Goal: Task Accomplishment & Management: Manage account settings

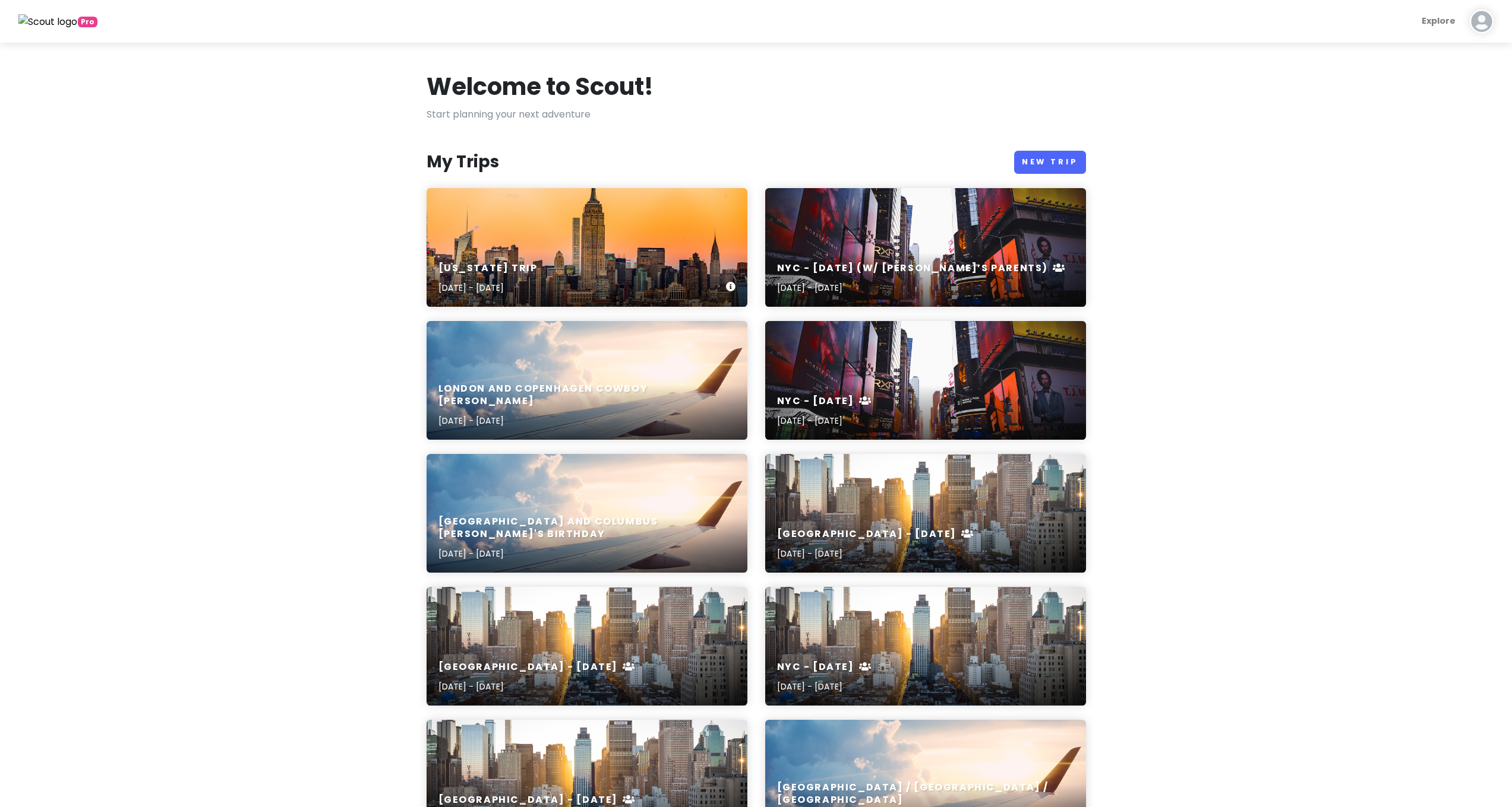
click at [537, 223] on div "[US_STATE] Trip [DATE] - [DATE]" at bounding box center [586, 247] width 321 height 118
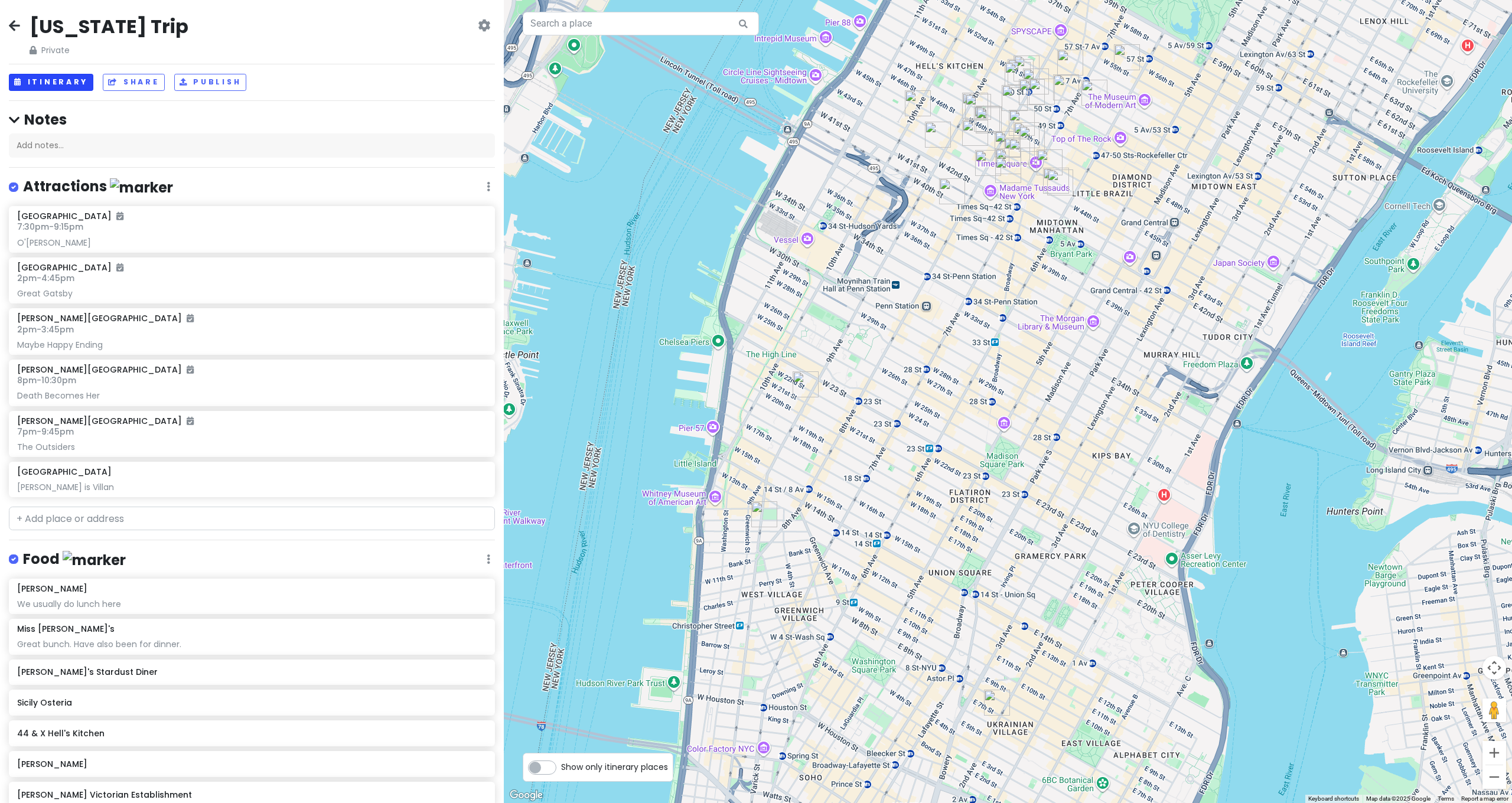
click at [69, 87] on button "Itinerary" at bounding box center [51, 83] width 85 height 17
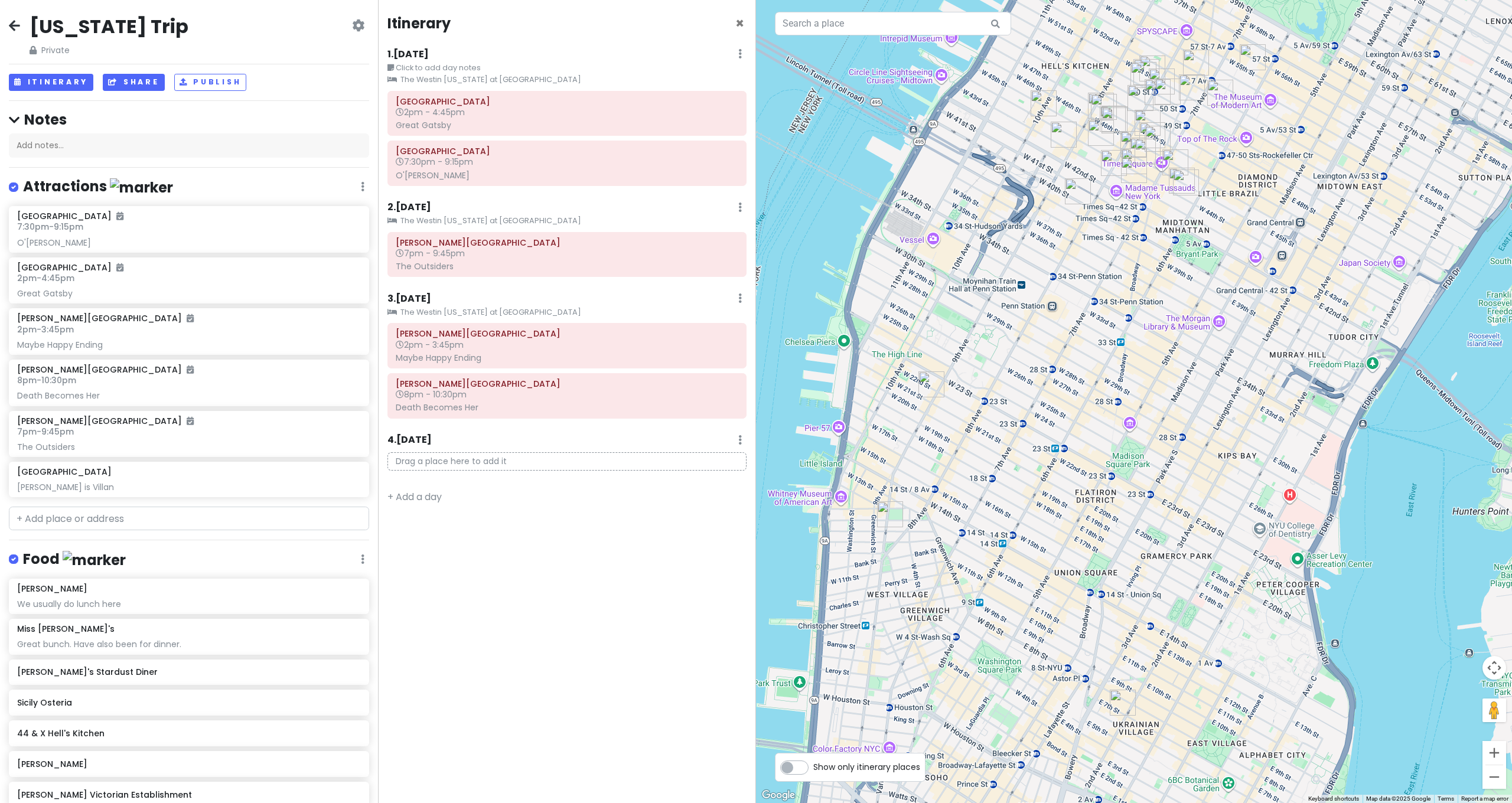
click at [142, 81] on button "Share" at bounding box center [133, 83] width 62 height 17
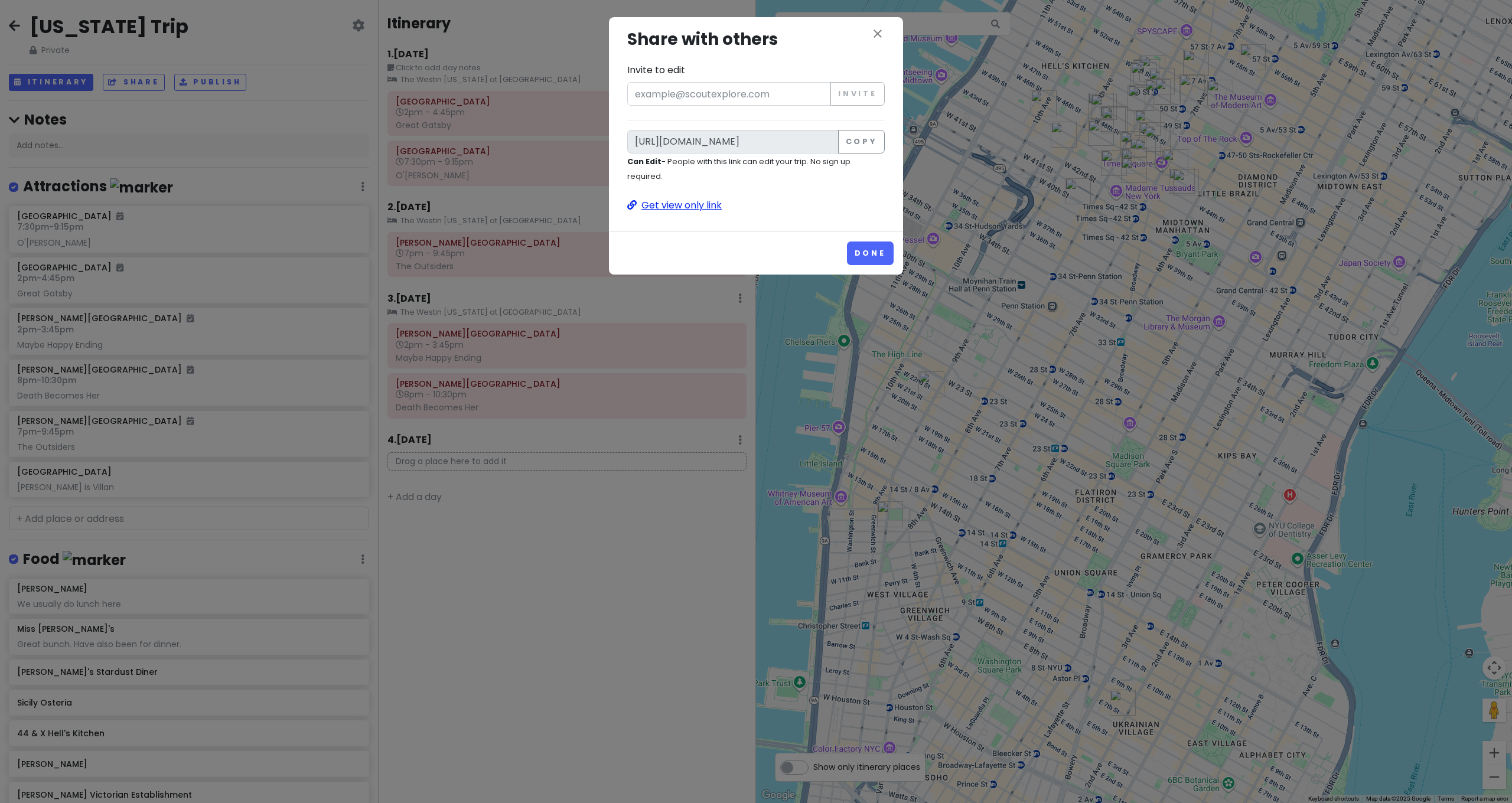
click at [690, 204] on p "Get view only link" at bounding box center [756, 206] width 258 height 15
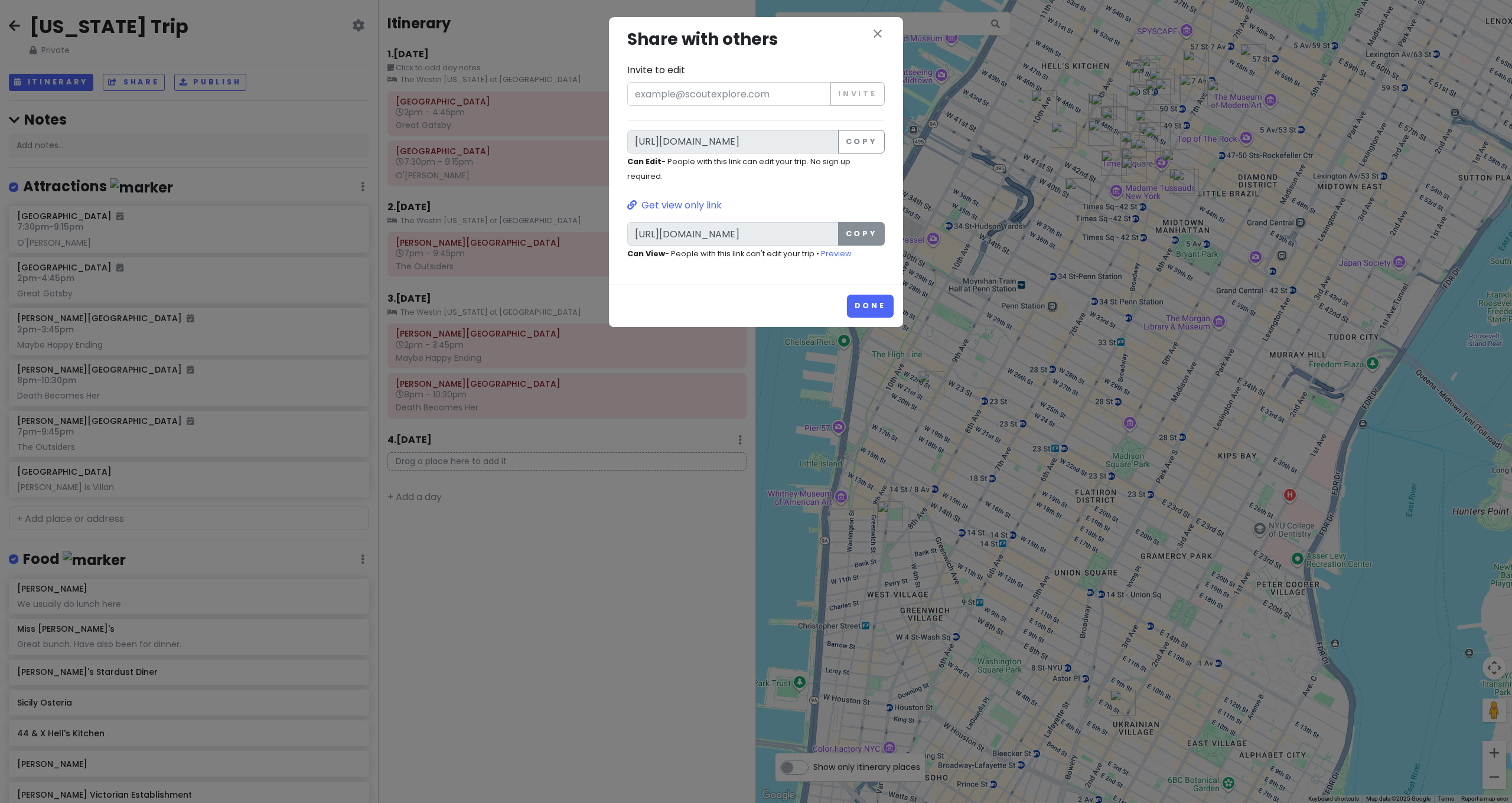
click at [861, 235] on button "Copy" at bounding box center [862, 234] width 46 height 23
click at [1187, 354] on div "close Share with others Invite to edit Invite [URL][DOMAIN_NAME] Copy Can Edit …" at bounding box center [756, 402] width 1512 height 803
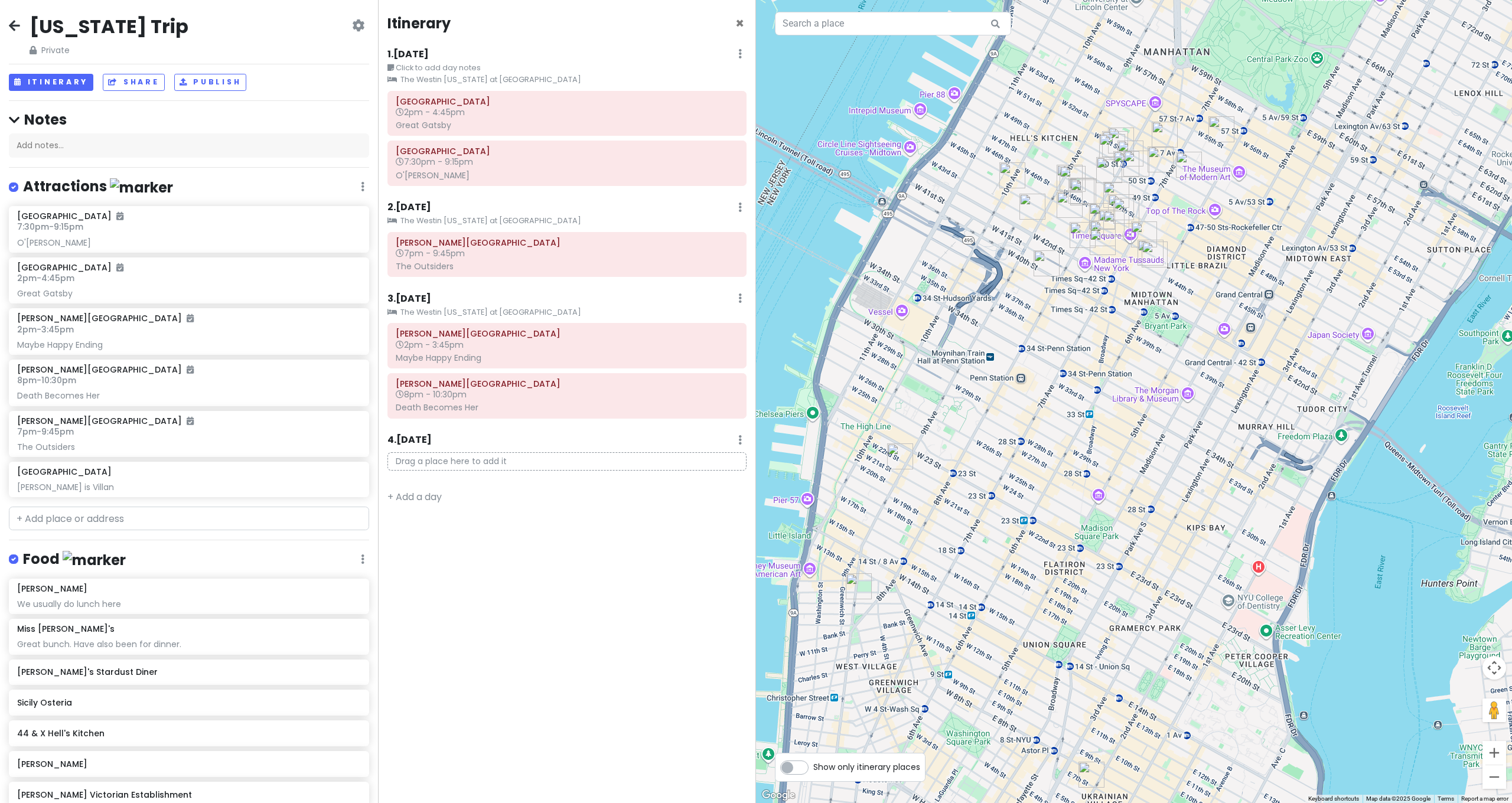
drag, startPoint x: 1209, startPoint y: 346, endPoint x: 1213, endPoint y: 418, distance: 72.1
click at [1213, 418] on div at bounding box center [1133, 402] width 756 height 803
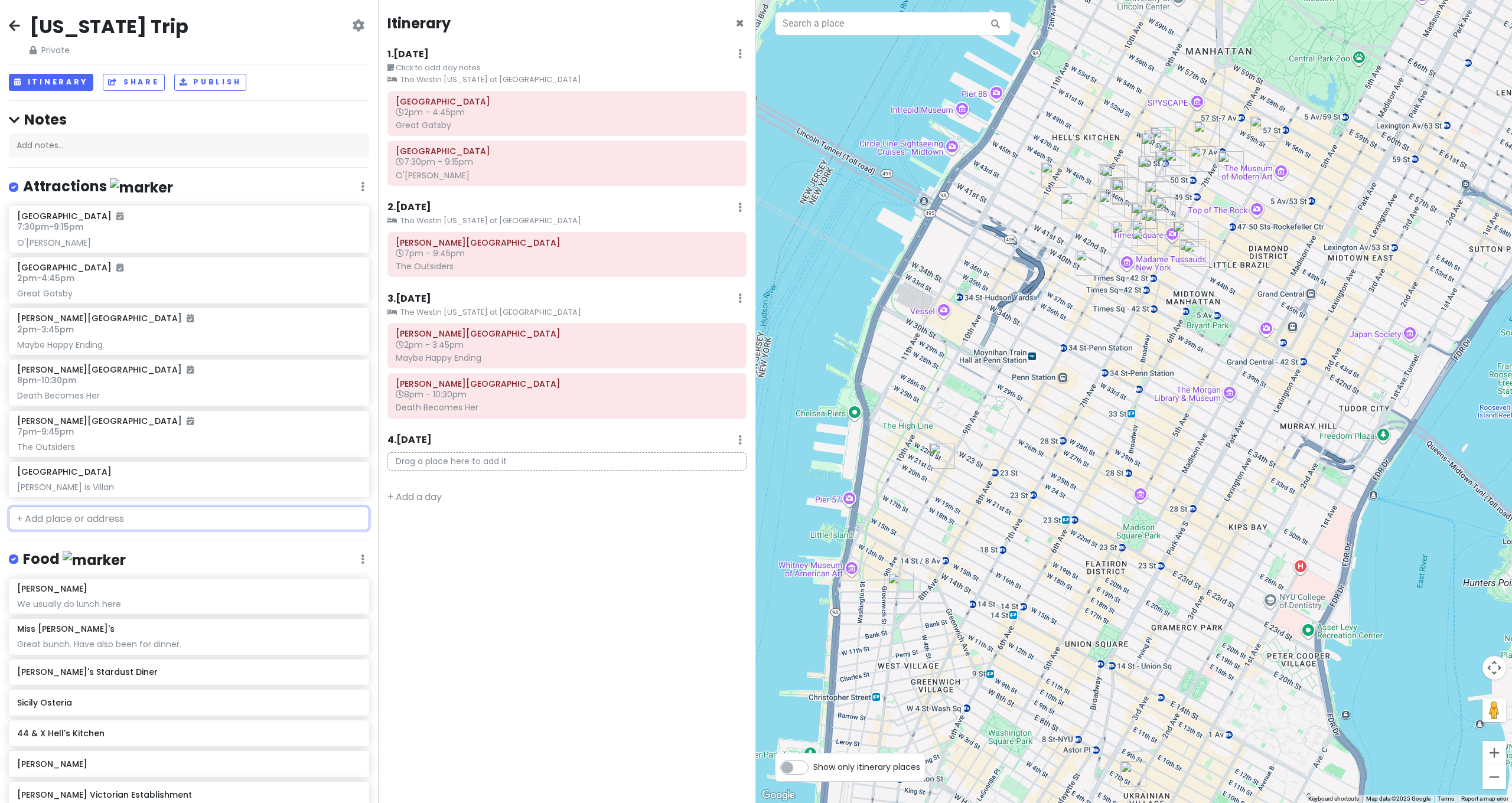
click at [124, 508] on input "text" at bounding box center [188, 518] width 360 height 23
type input "ro"
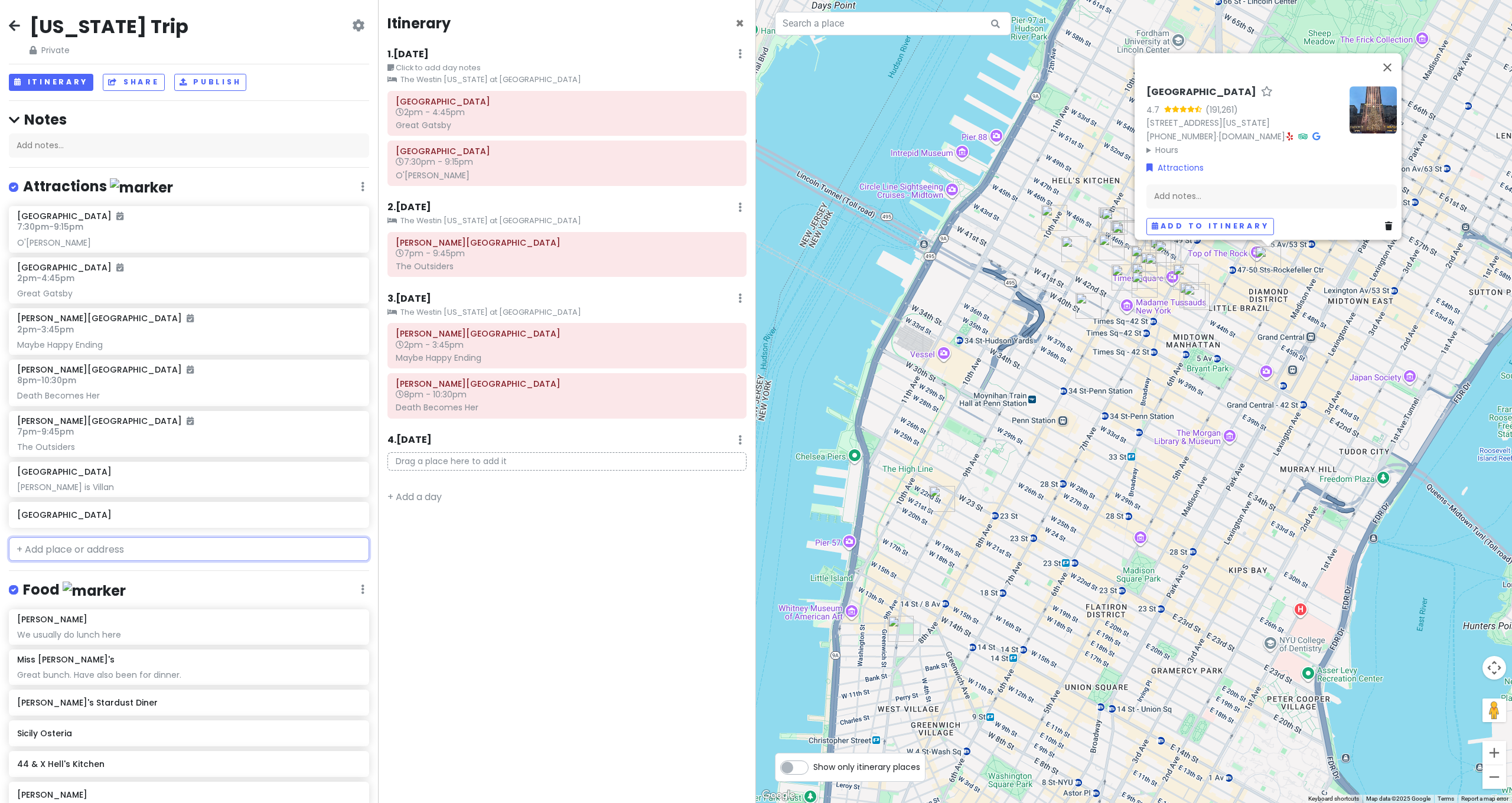
click at [229, 540] on input "text" at bounding box center [188, 549] width 360 height 23
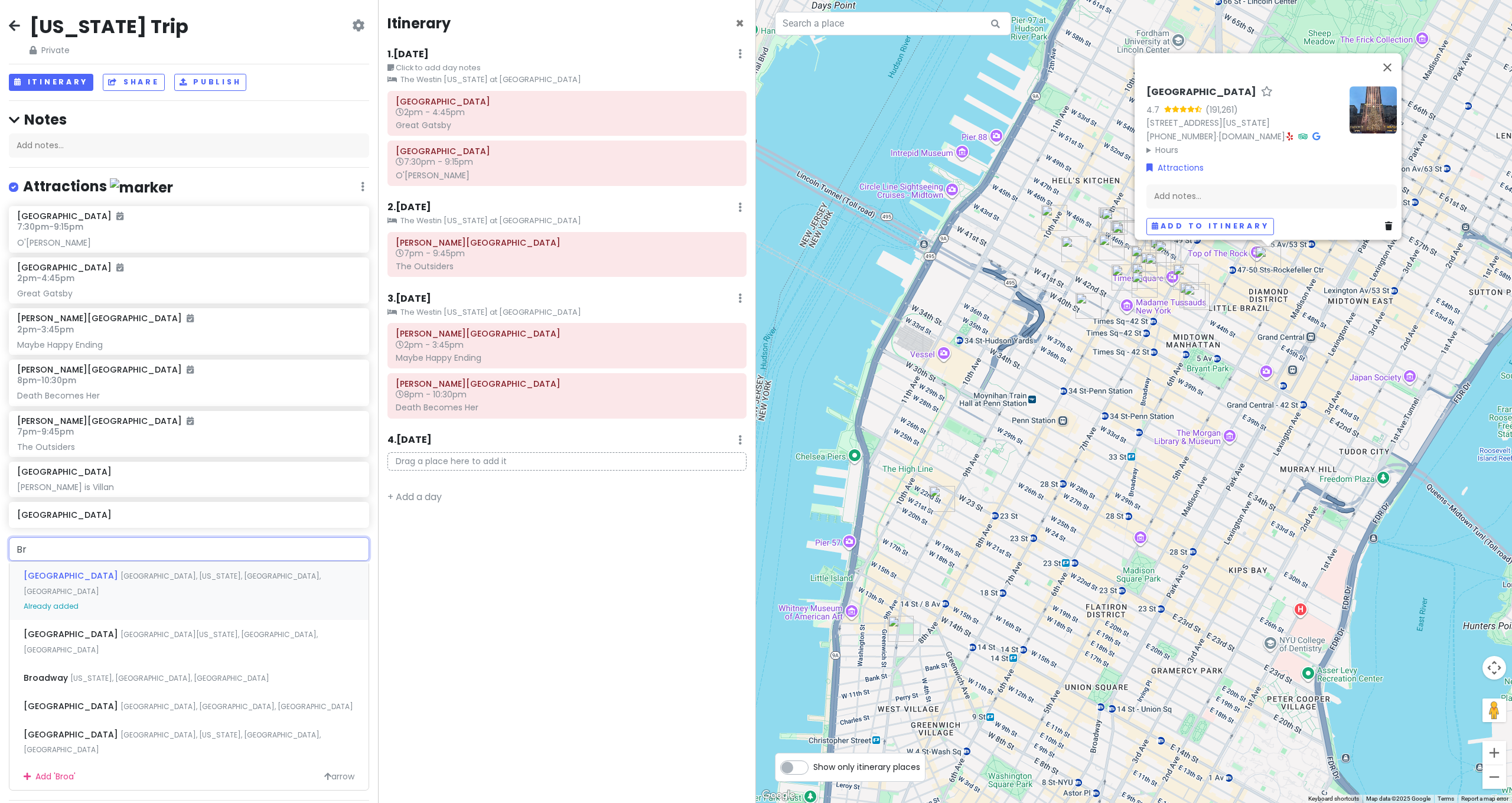
type input "B"
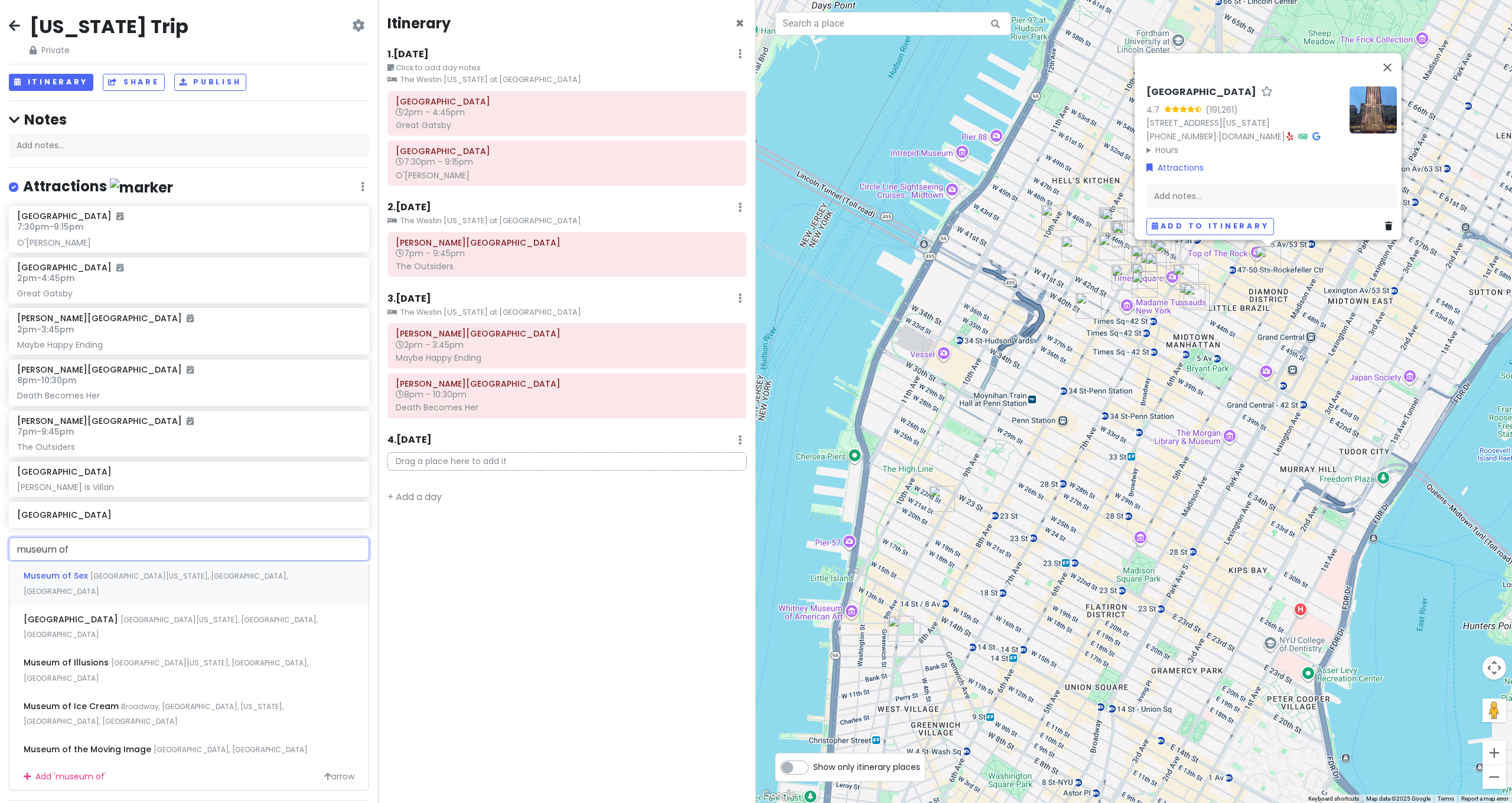
type input "museum of b"
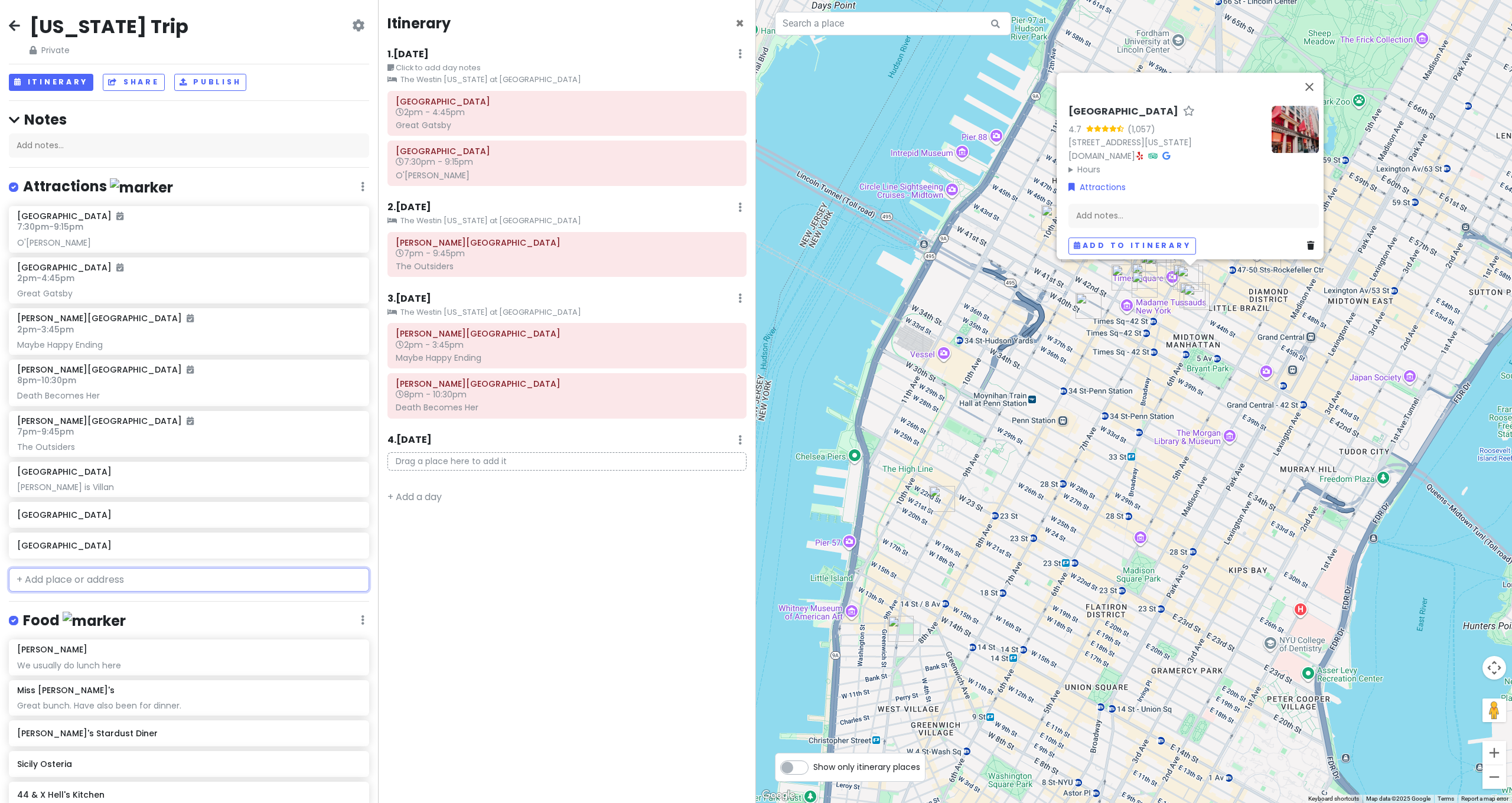
click at [80, 581] on input "text" at bounding box center [188, 580] width 360 height 23
type input "museum of modern"
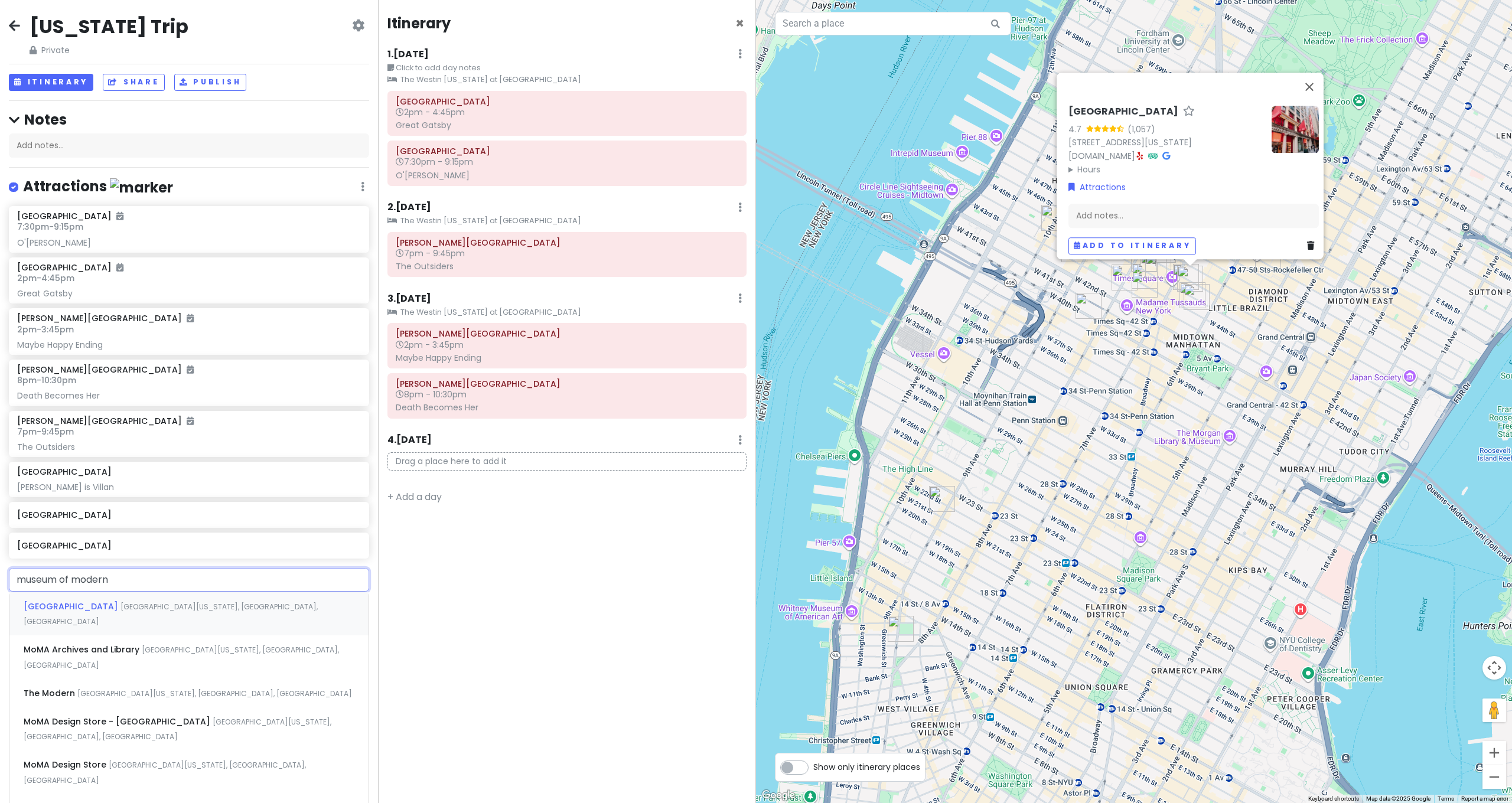
click at [70, 600] on span "[GEOGRAPHIC_DATA]" at bounding box center [71, 606] width 96 height 12
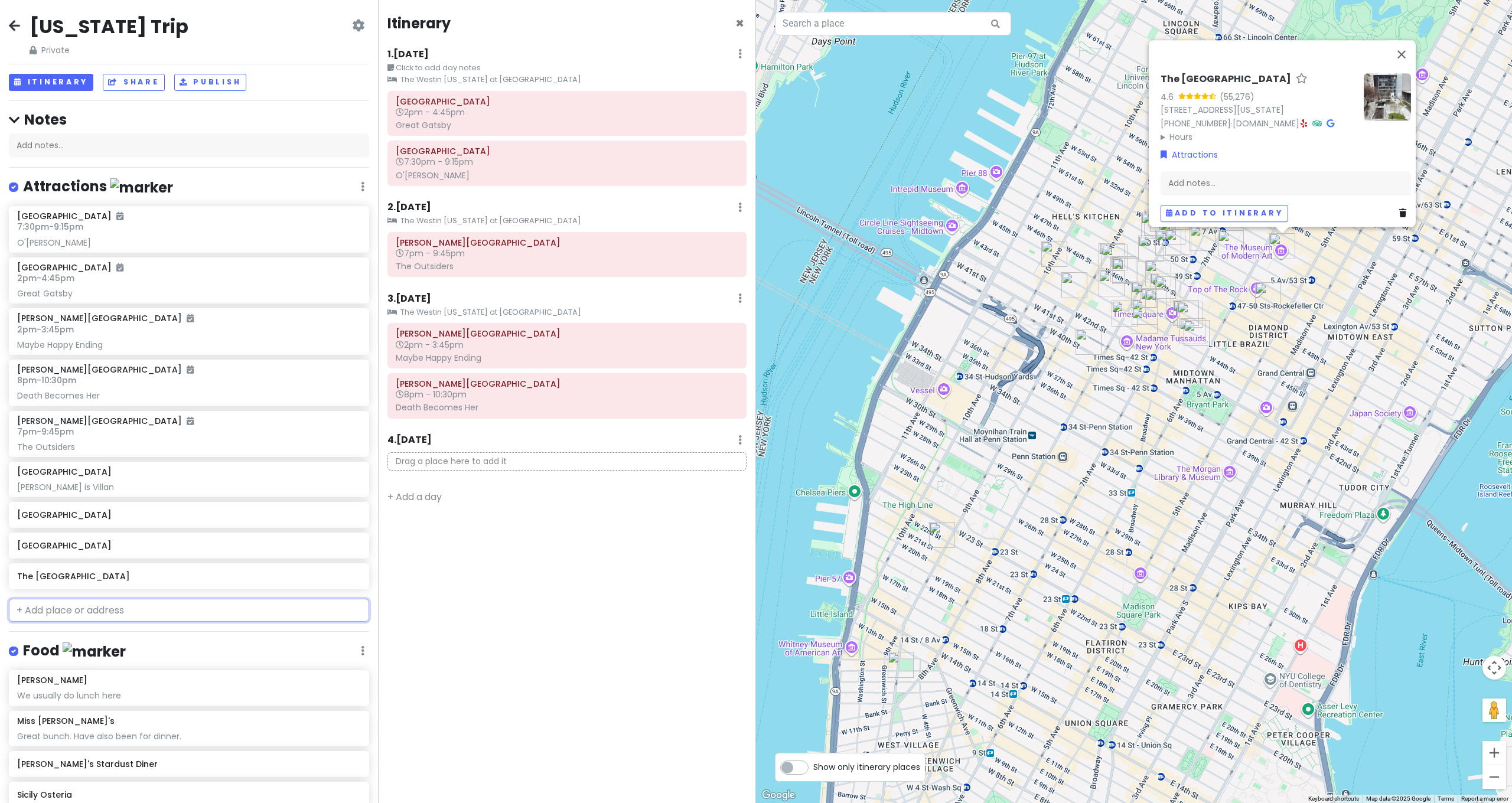
click at [82, 611] on input "text" at bounding box center [188, 611] width 360 height 23
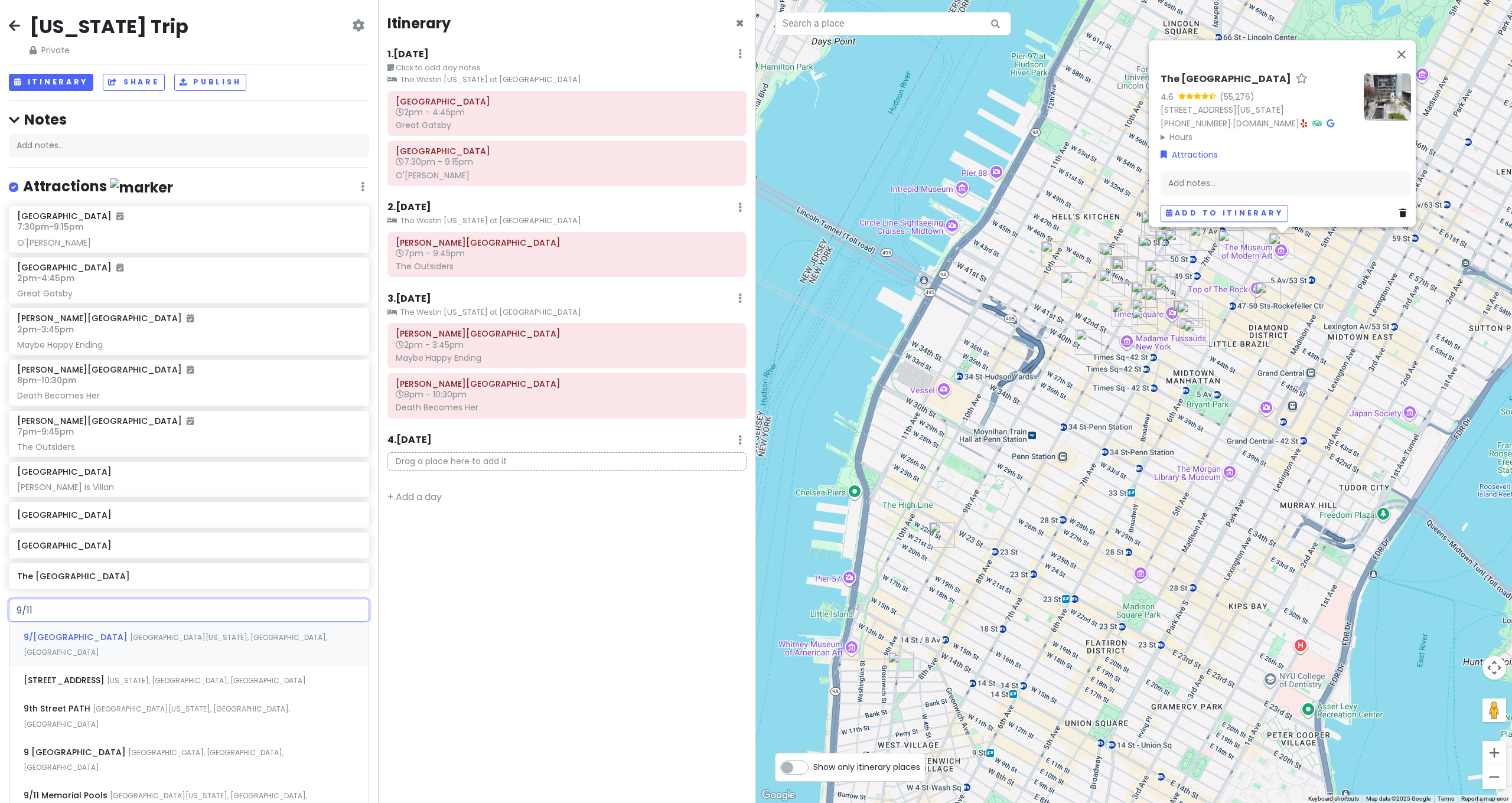
type input "9/11"
click at [82, 631] on span "9/[GEOGRAPHIC_DATA]" at bounding box center [76, 637] width 106 height 12
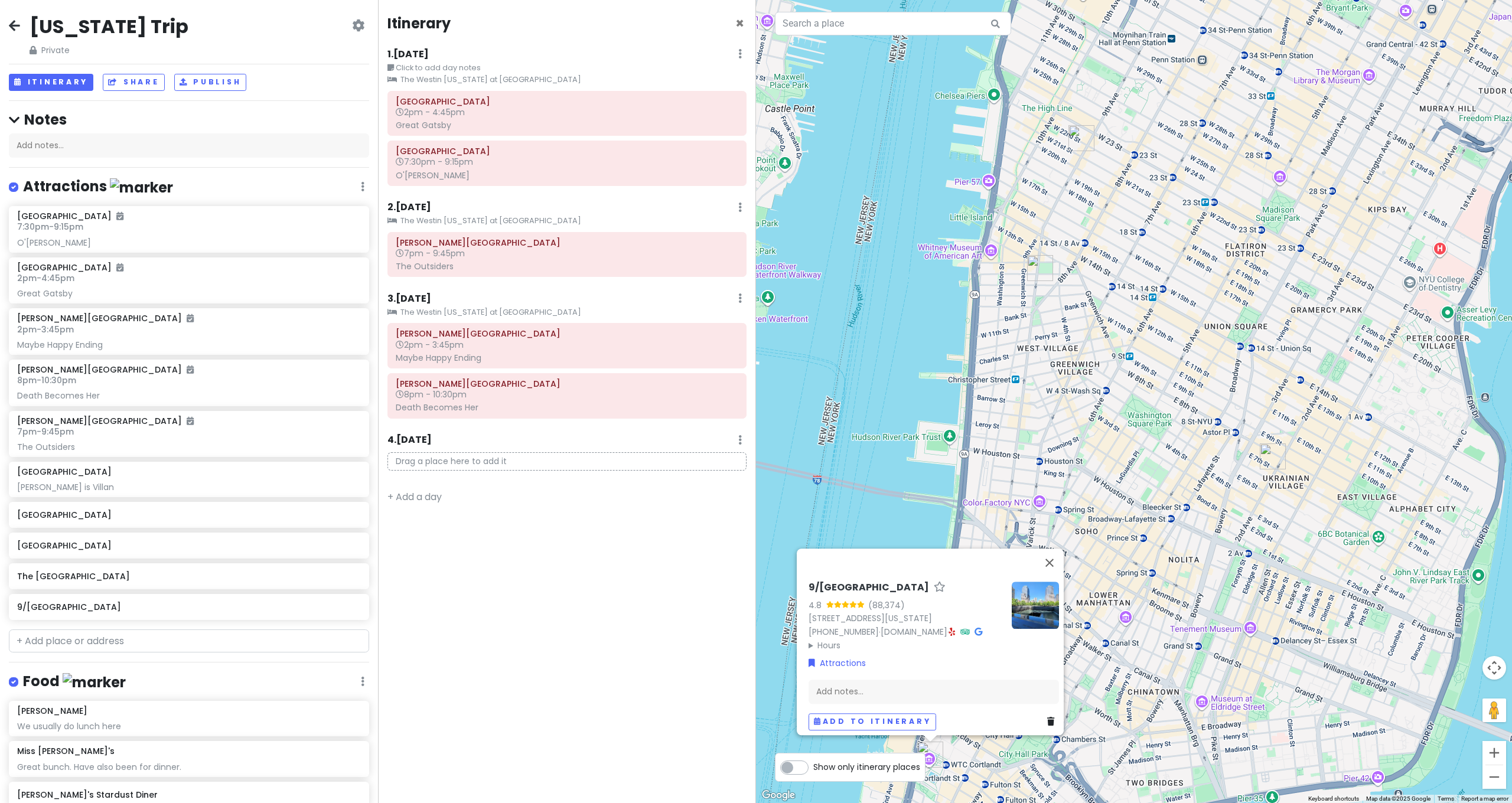
click at [889, 380] on div "9/[GEOGRAPHIC_DATA] 4.8 (88,374) [STREET_ADDRESS][US_STATE] [PHONE_NUMBER] · [D…" at bounding box center [1133, 402] width 756 height 803
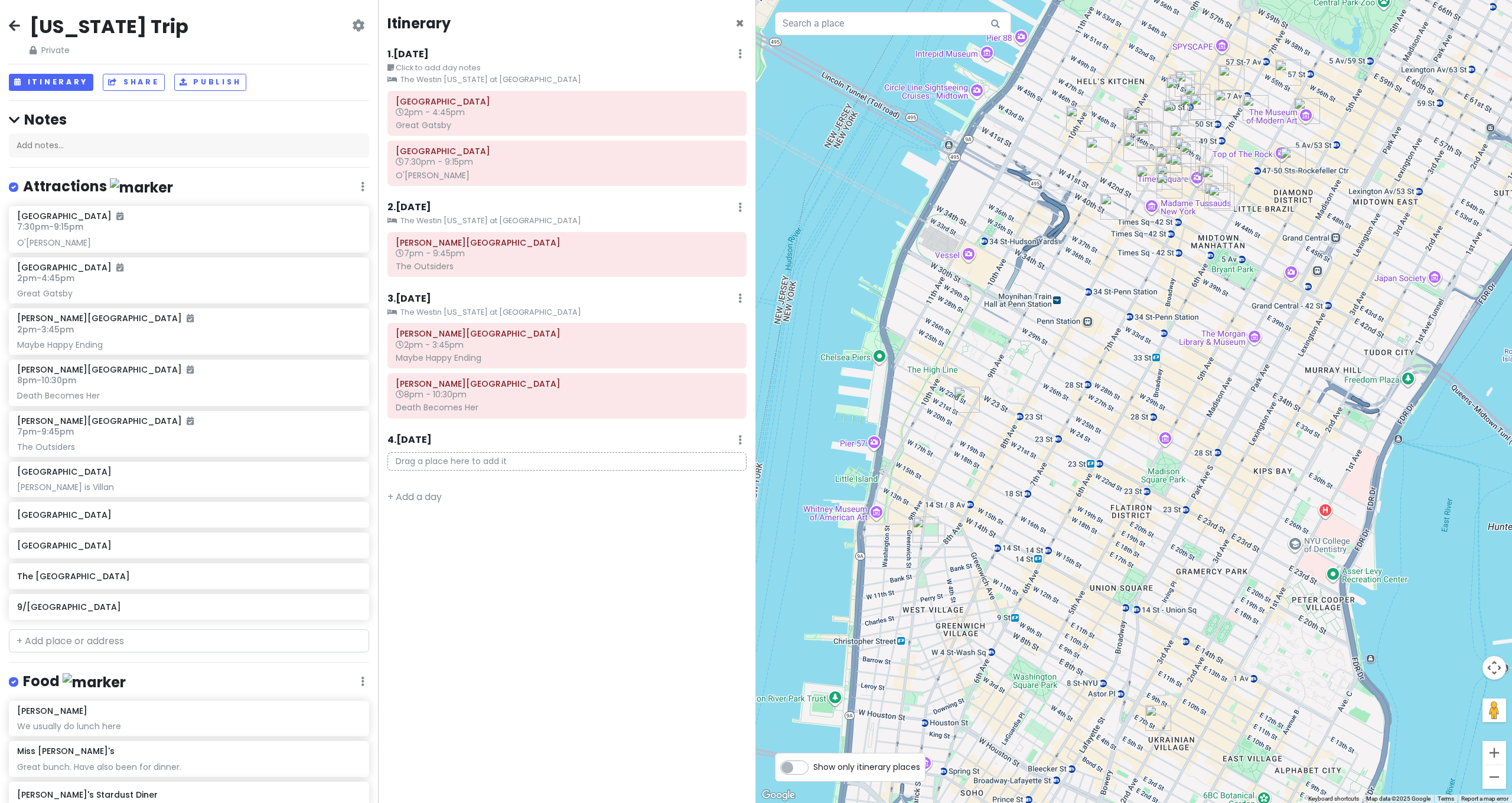
drag, startPoint x: 1269, startPoint y: 258, endPoint x: 1153, endPoint y: 456, distance: 229.5
click at [1153, 456] on div at bounding box center [1133, 402] width 756 height 803
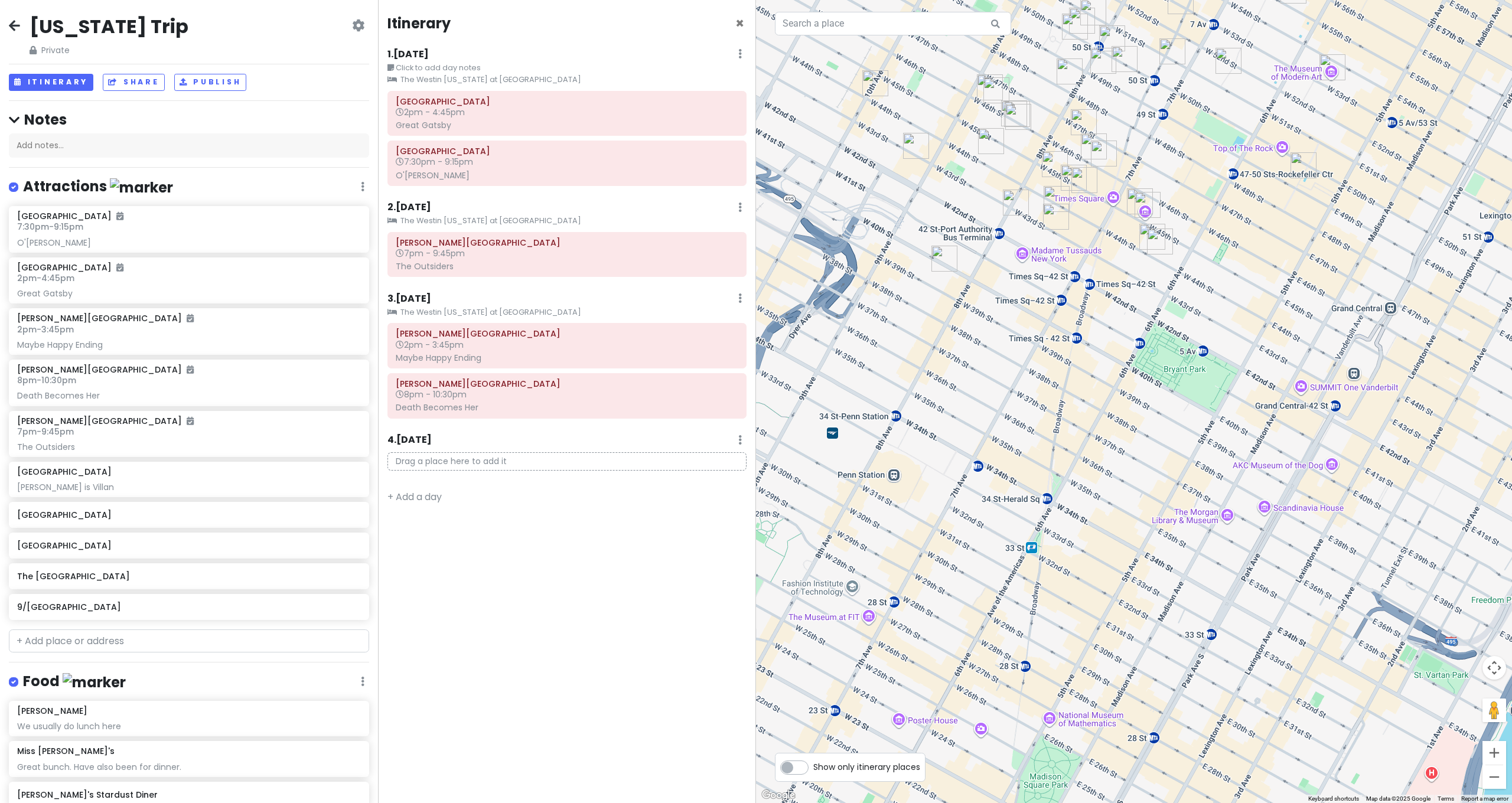
click at [1283, 151] on div at bounding box center [1133, 402] width 756 height 803
click at [130, 643] on input "text" at bounding box center [188, 641] width 360 height 23
type input "Top of t"
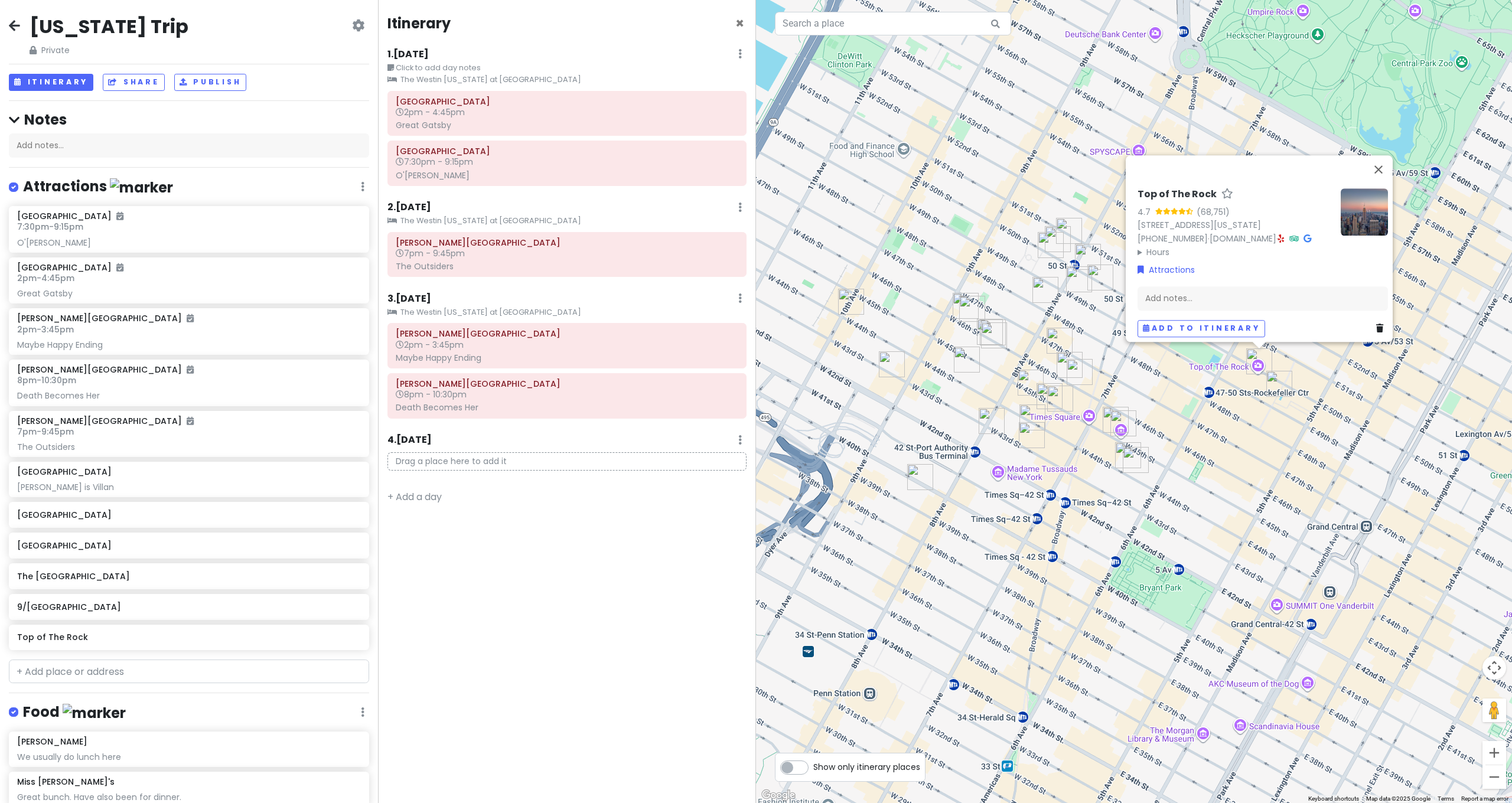
drag, startPoint x: 1226, startPoint y: 423, endPoint x: 1196, endPoint y: 532, distance: 113.1
click at [1196, 532] on div "Top of The Rock 4.7 (68,751) [STREET_ADDRESS][US_STATE] [PHONE_NUMBER] · [DOMAI…" at bounding box center [1133, 402] width 756 height 803
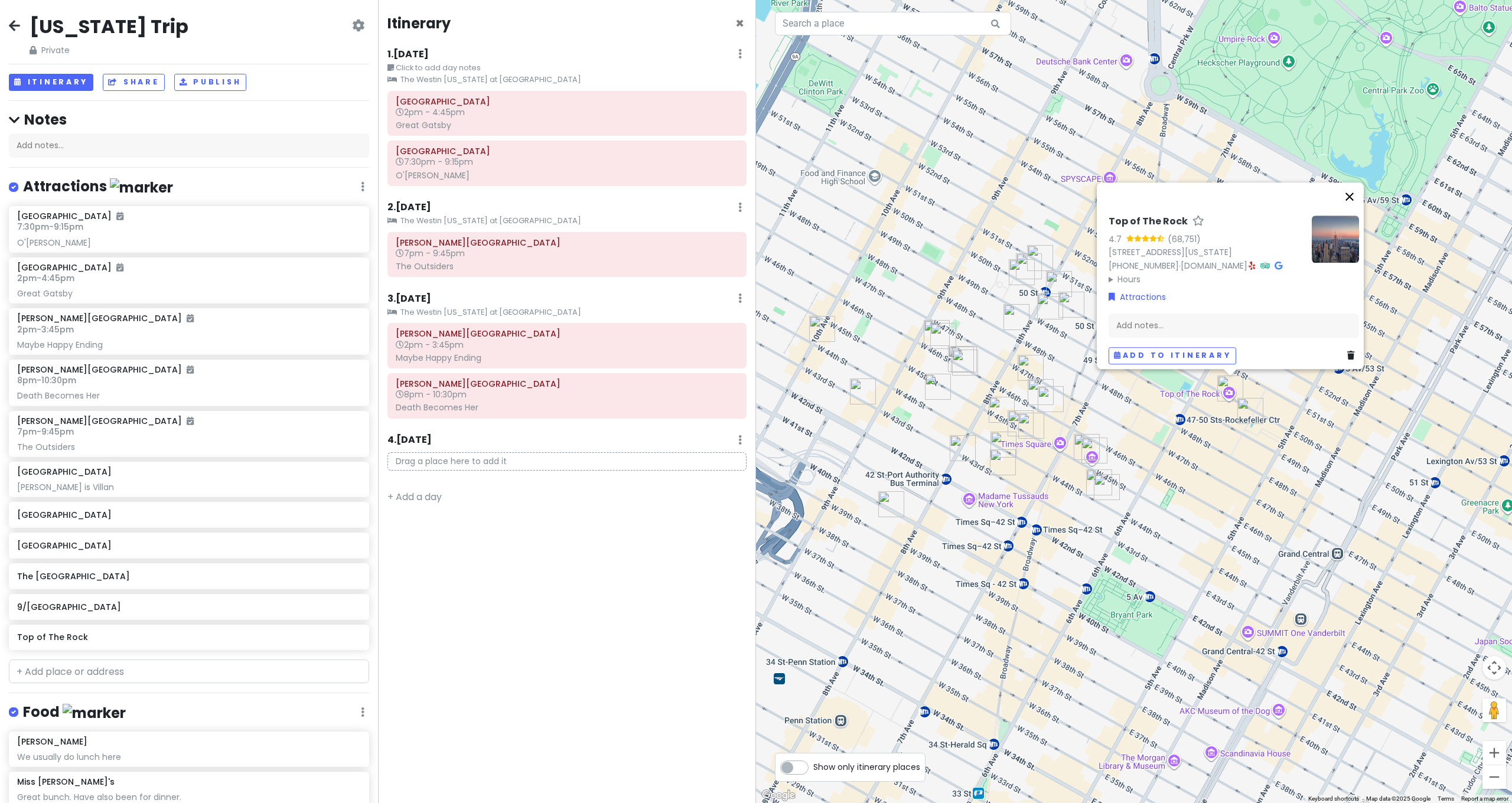
click at [1358, 182] on button "Close" at bounding box center [1349, 196] width 28 height 28
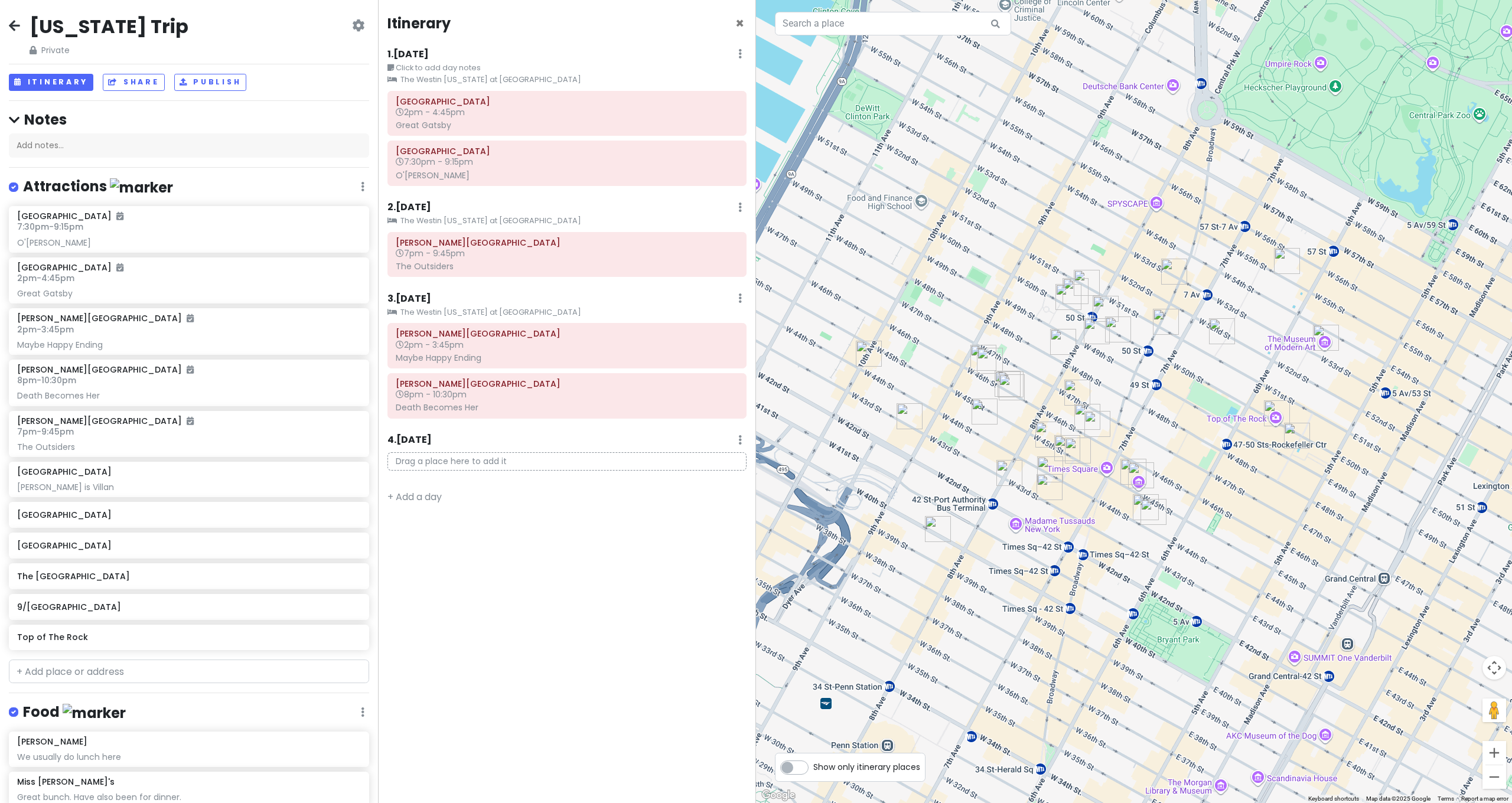
drag, startPoint x: 1152, startPoint y: 364, endPoint x: 1204, endPoint y: 391, distance: 58.6
click at [1204, 391] on div at bounding box center [1133, 402] width 756 height 803
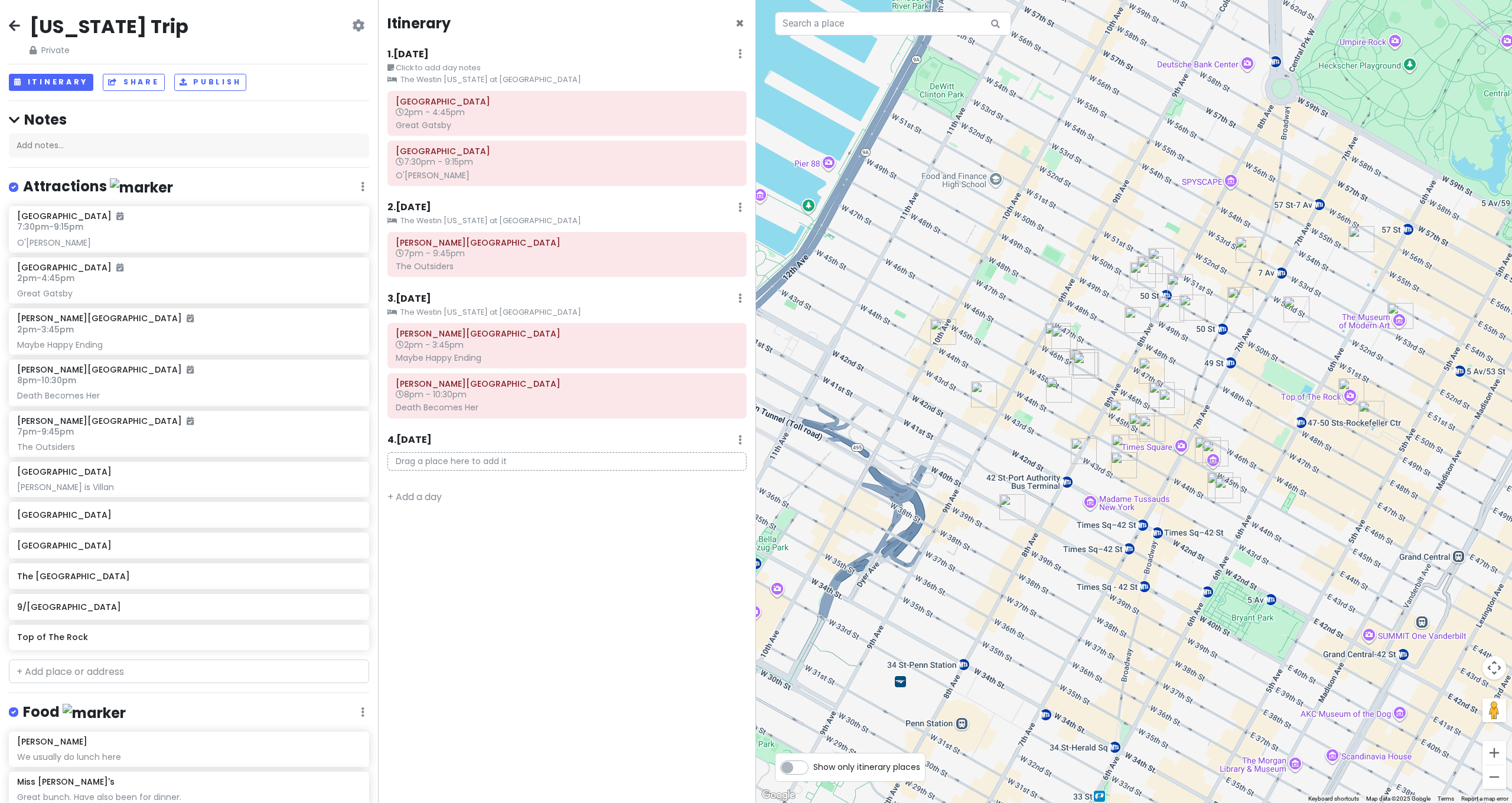
drag, startPoint x: 1204, startPoint y: 391, endPoint x: 1275, endPoint y: 368, distance: 74.6
click at [1275, 368] on div at bounding box center [1133, 402] width 756 height 803
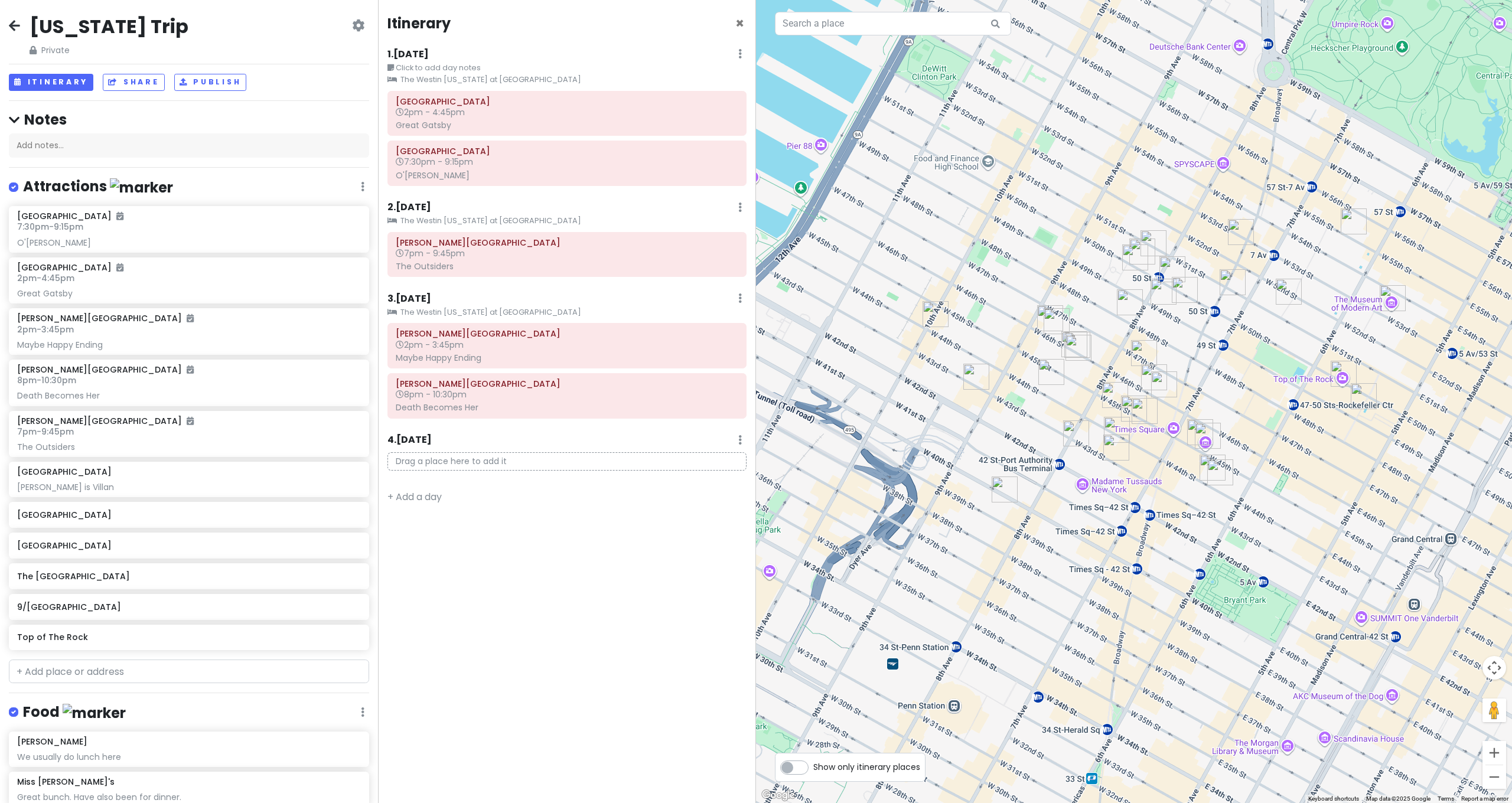
drag, startPoint x: 1059, startPoint y: 454, endPoint x: 1025, endPoint y: 373, distance: 87.8
click at [1026, 374] on div at bounding box center [1133, 402] width 756 height 803
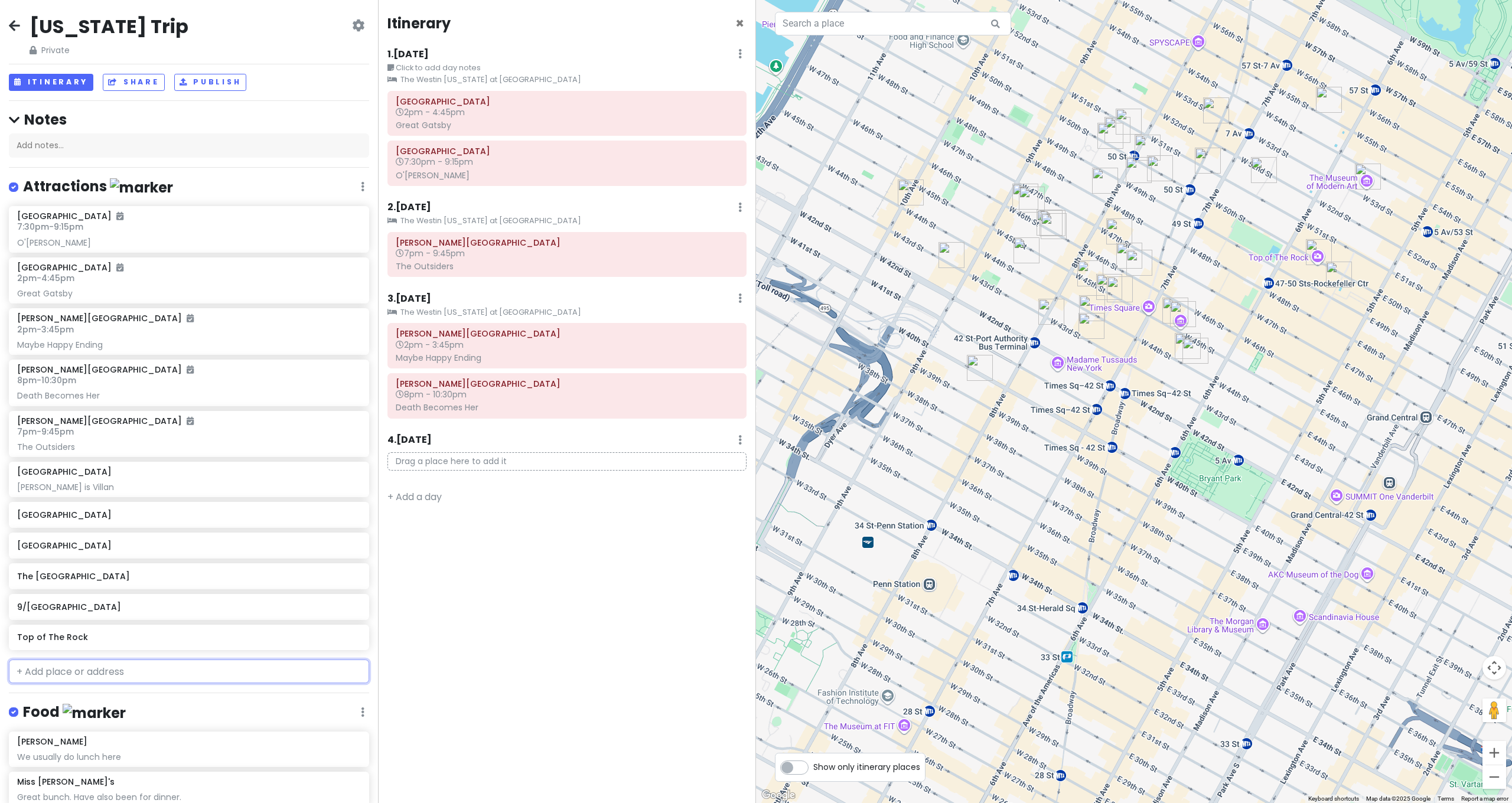
click at [155, 660] on input "text" at bounding box center [188, 672] width 360 height 23
type input "Time"
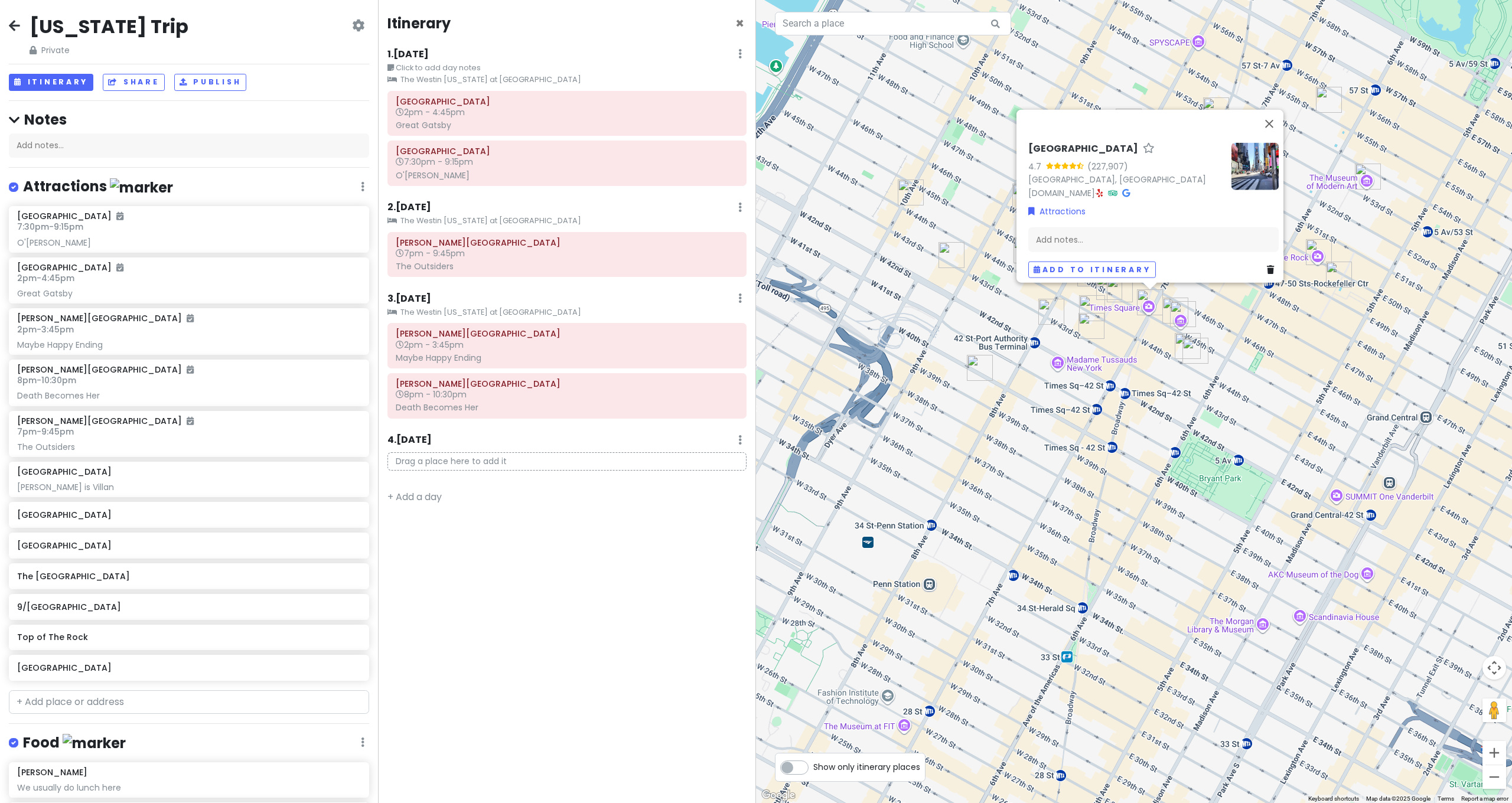
click at [1357, 456] on div "[GEOGRAPHIC_DATA] 4.7 (227,907) [GEOGRAPHIC_DATA], [GEOGRAPHIC_DATA] [DOMAIN_NA…" at bounding box center [1133, 402] width 756 height 803
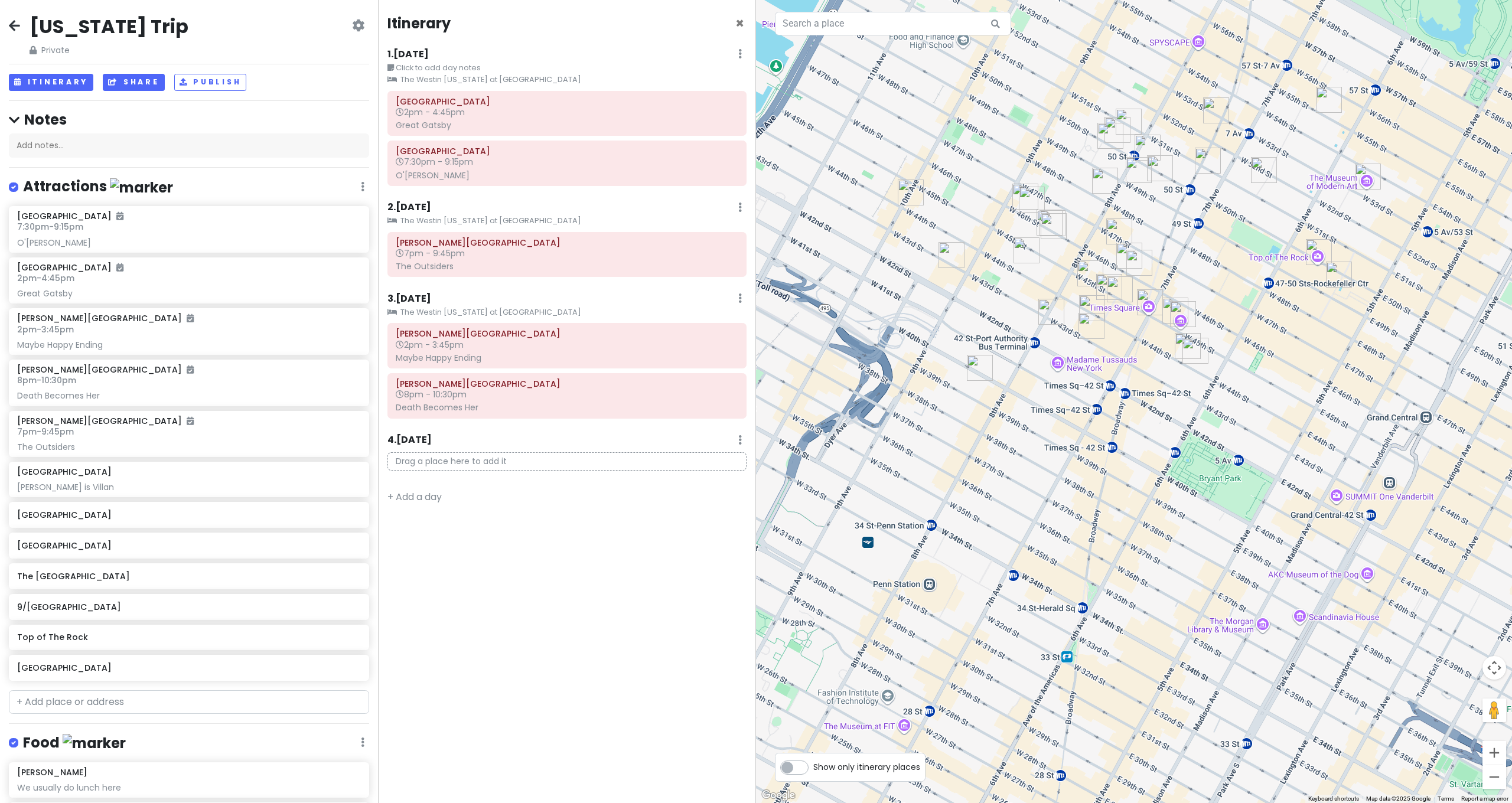
click at [154, 78] on button "Share" at bounding box center [133, 83] width 62 height 17
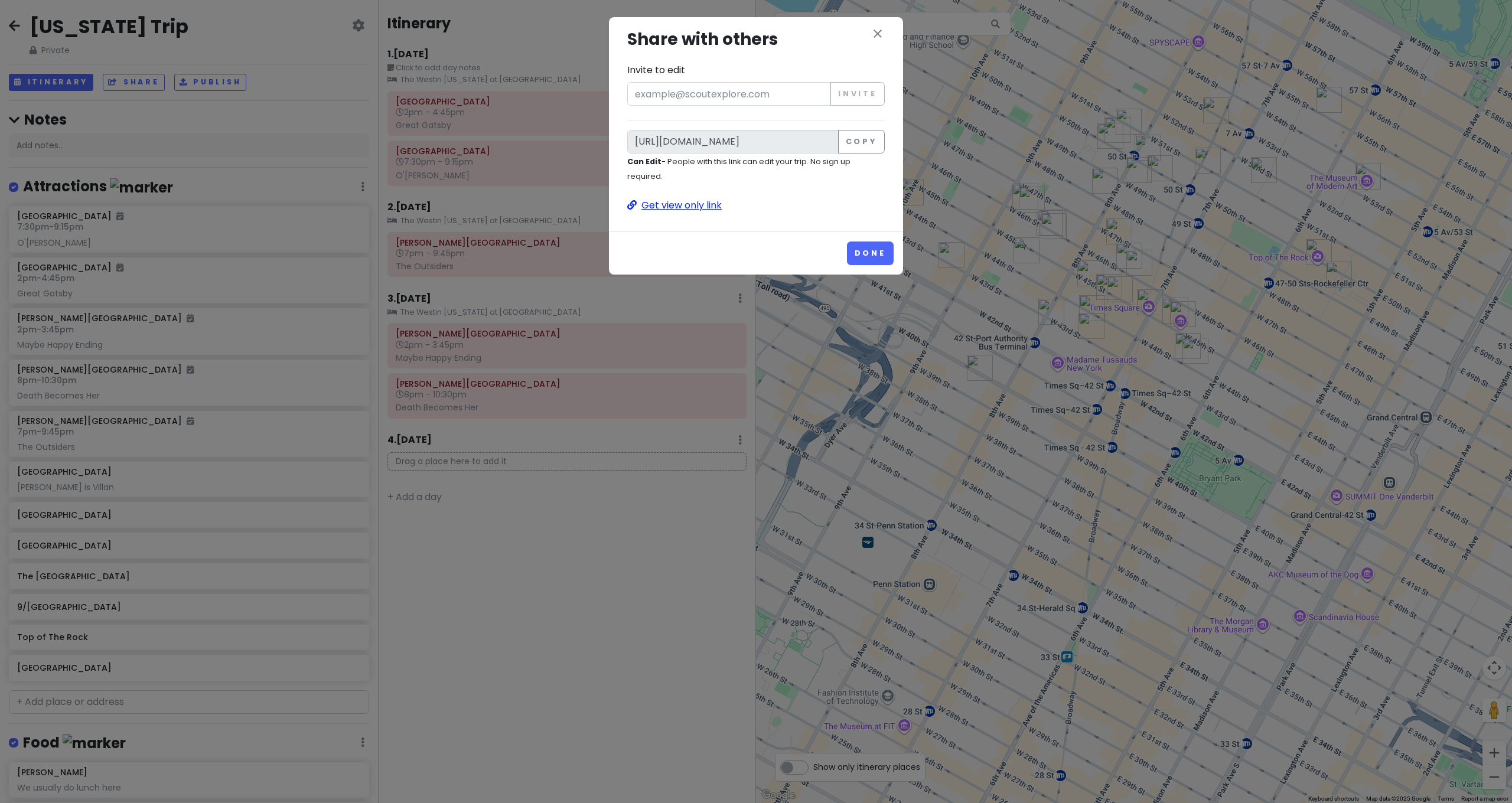
click at [679, 199] on p "Get view only link" at bounding box center [756, 206] width 258 height 15
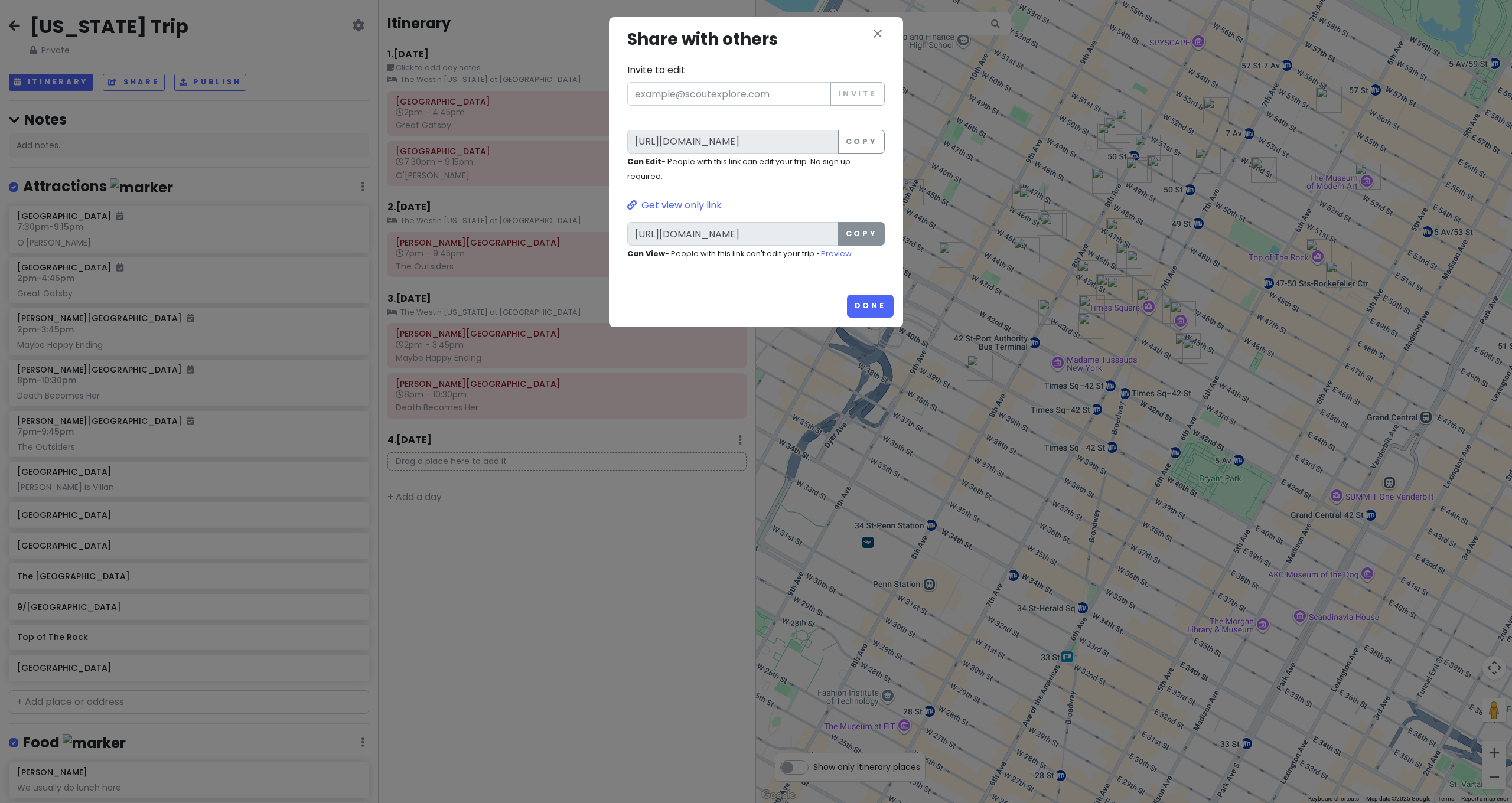
click at [862, 235] on button "Copy" at bounding box center [862, 234] width 46 height 23
click at [863, 305] on button "Done" at bounding box center [870, 306] width 46 height 23
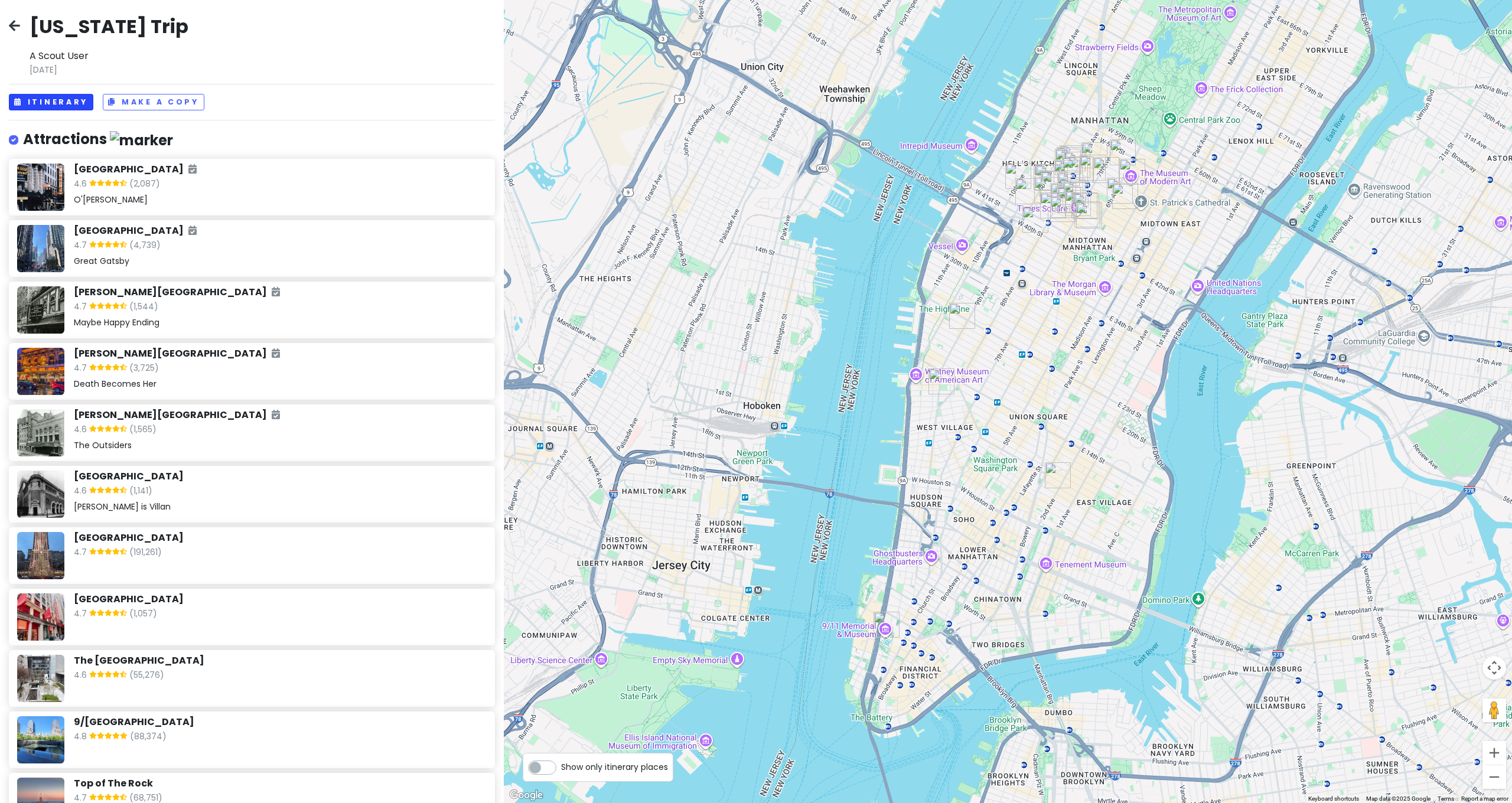
click at [78, 107] on button "Itinerary" at bounding box center [51, 102] width 85 height 17
